Goal: Information Seeking & Learning: Learn about a topic

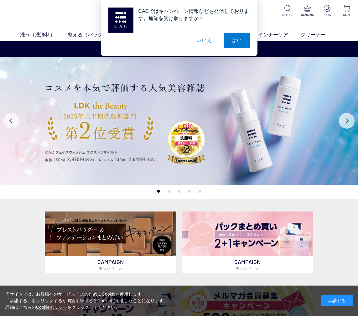
click at [201, 41] on button "いいえ" at bounding box center [204, 41] width 31 height 16
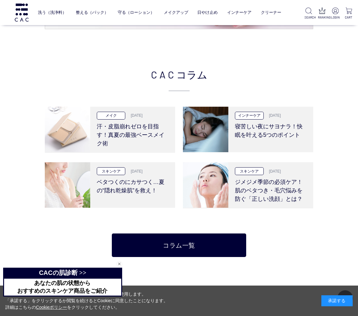
scroll to position [1159, 0]
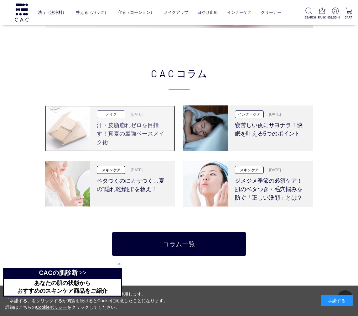
click at [115, 133] on h3 "汗・皮脂崩れゼロを目指す！真夏の最強ベースメイク術" at bounding box center [133, 132] width 72 height 28
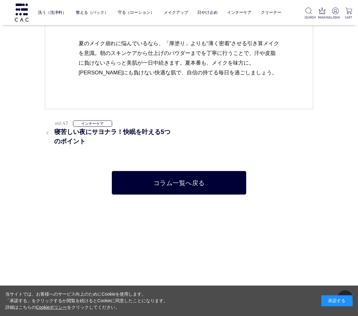
scroll to position [3571, 0]
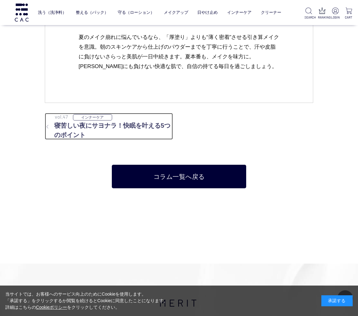
click at [68, 128] on h3 "寝苦しい夜にサヨナラ！快眠を叶える5つのポイント" at bounding box center [109, 130] width 128 height 19
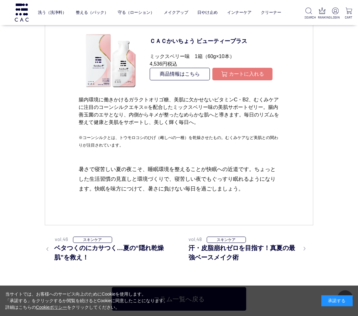
scroll to position [2595, 0]
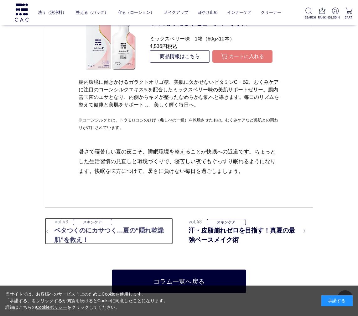
click at [71, 244] on h3 "ベタつくのにカサつく…夏の“隠れ乾燥肌”を救え！" at bounding box center [109, 234] width 128 height 19
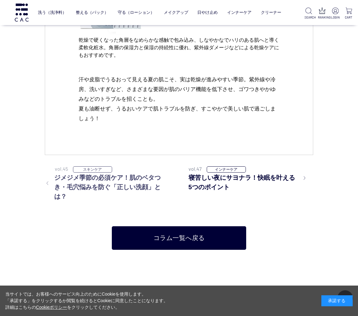
scroll to position [2918, 0]
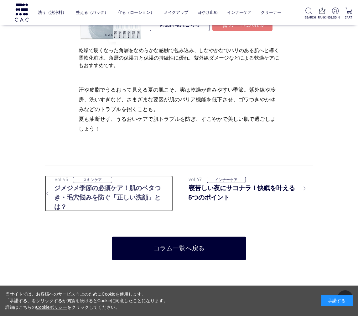
click at [104, 189] on h3 "ジメジメ季節の必須ケア！肌のベタつき・毛穴悩みを防ぐ「正しい洗顔」とは？" at bounding box center [109, 197] width 128 height 28
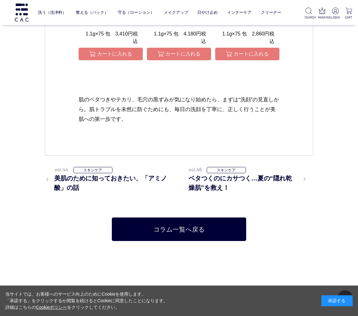
scroll to position [2424, 0]
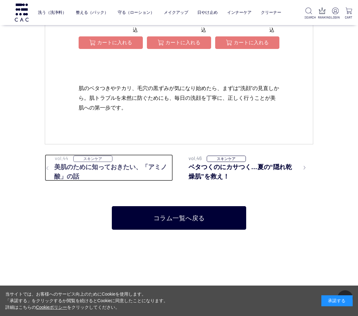
click at [96, 176] on h3 "美肌のために知っておきたい、「アミノ酸」の話" at bounding box center [109, 171] width 128 height 19
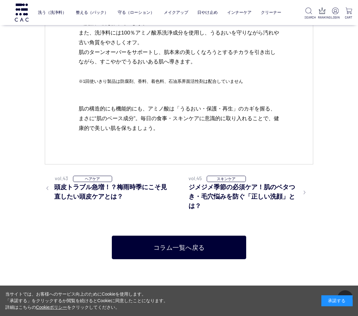
scroll to position [2190, 0]
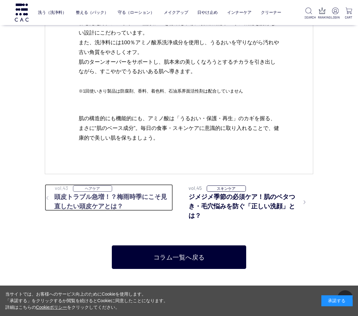
click at [96, 196] on h3 "頭皮トラブル急増！？梅雨時季にこそ見直したい頭皮ケアとは？" at bounding box center [109, 201] width 128 height 19
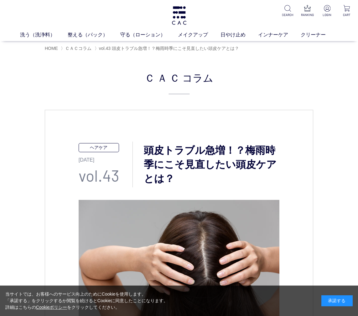
scroll to position [3, 0]
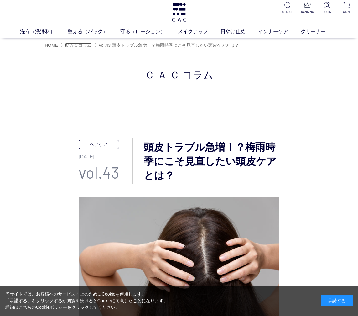
click at [82, 46] on span "ＣＡＣコラム" at bounding box center [78, 45] width 26 height 5
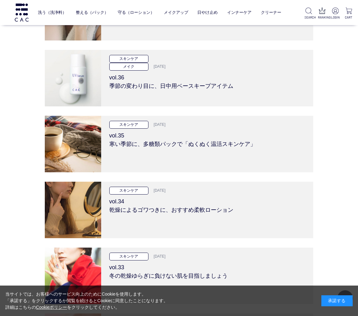
scroll to position [843, 0]
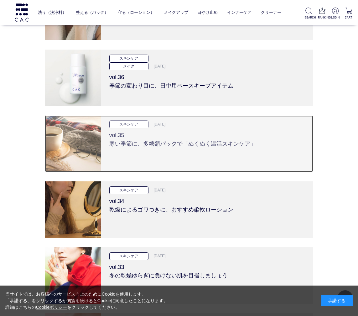
click at [176, 144] on h3 "vol.35 寒い季節に、多糖類パックで「ぬくぬく温活スキンケア」" at bounding box center [207, 138] width 196 height 20
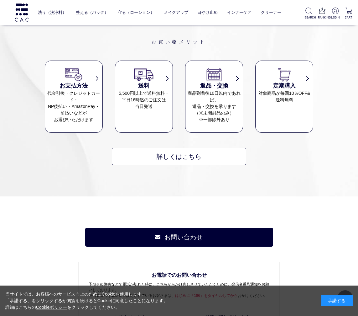
scroll to position [2117, 0]
